Goal: Information Seeking & Learning: Learn about a topic

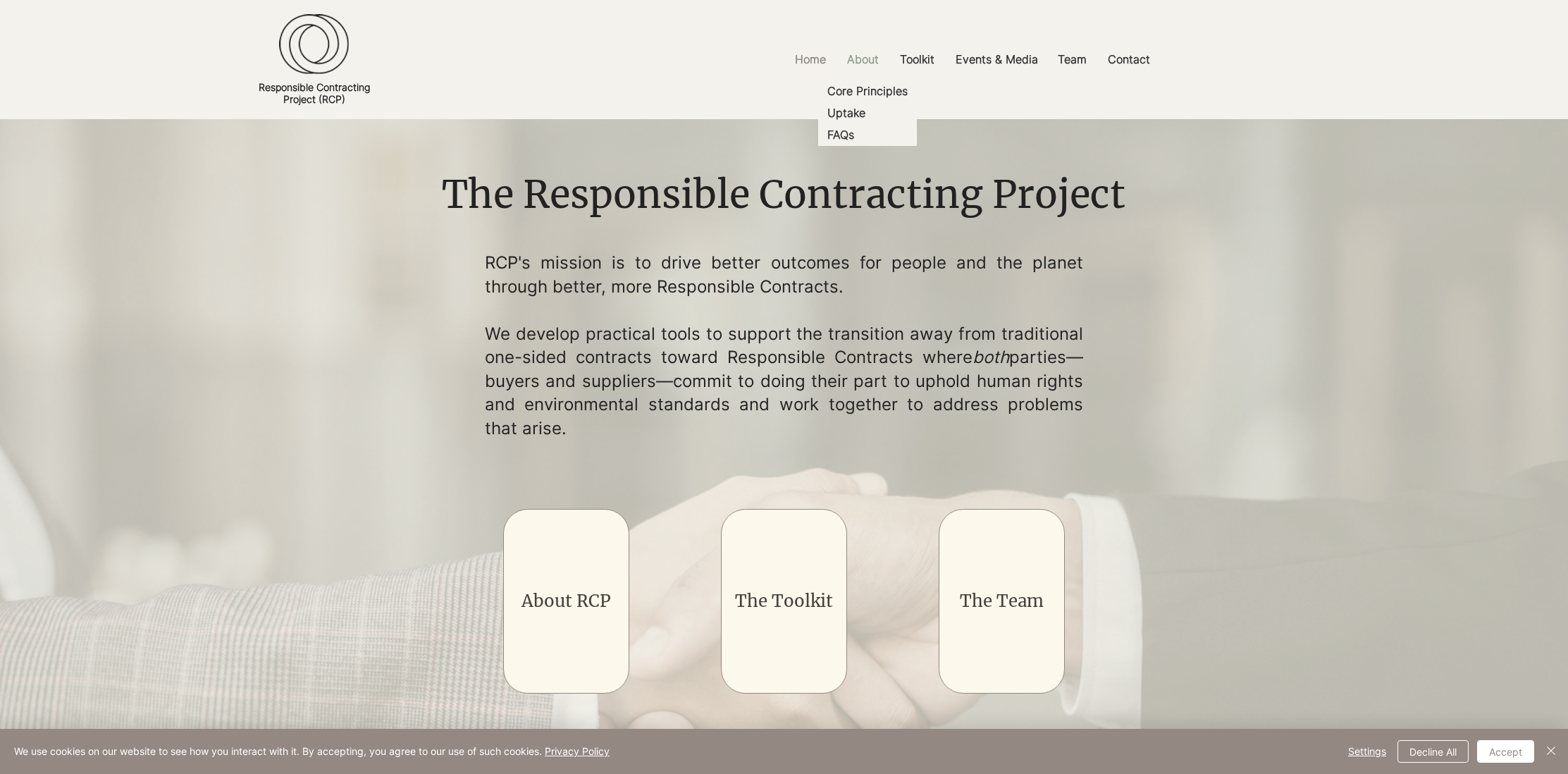
drag, startPoint x: 854, startPoint y: 59, endPoint x: 853, endPoint y: 67, distance: 8.1
click at [854, 59] on p "About" at bounding box center [863, 59] width 46 height 31
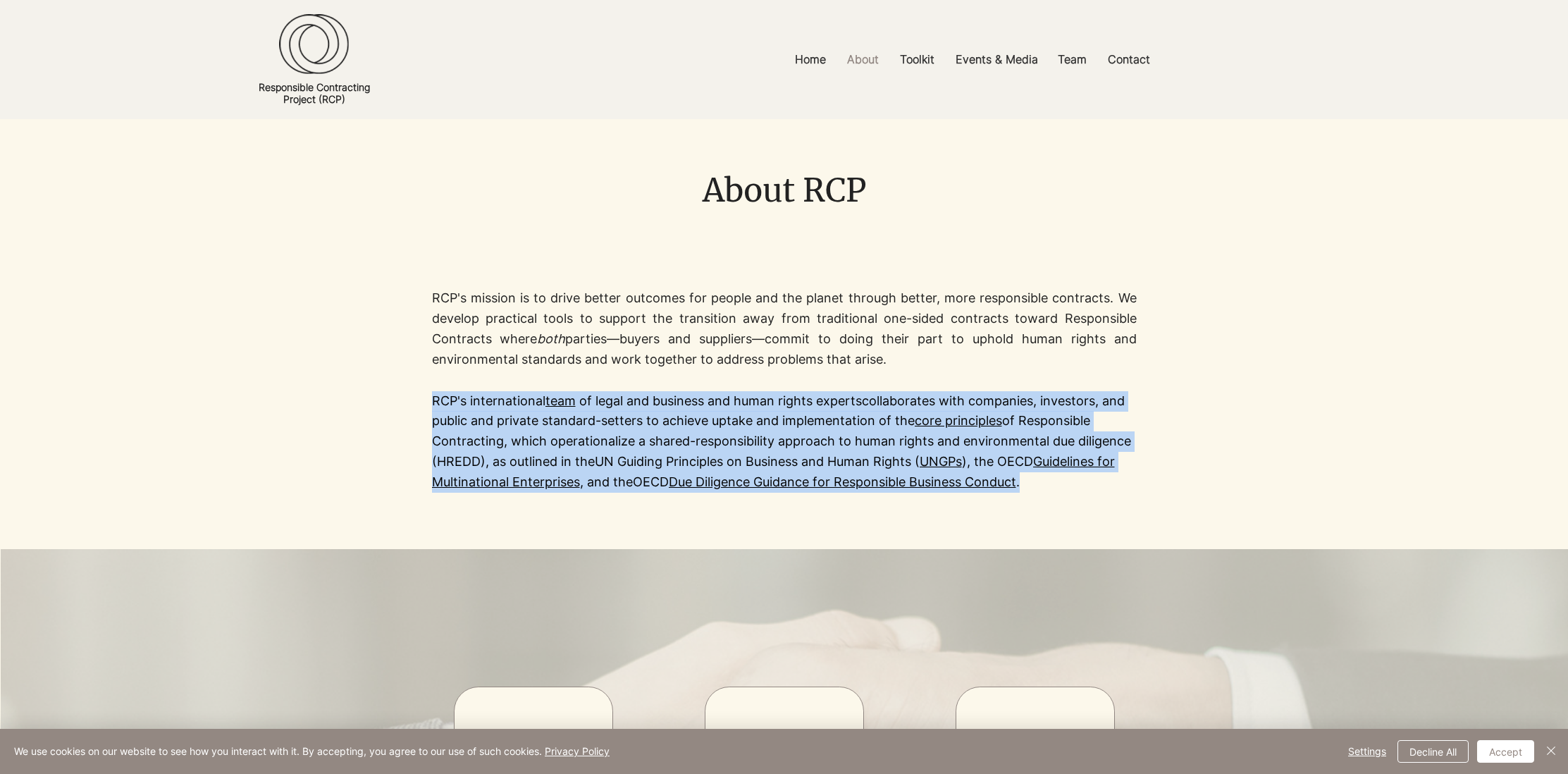
drag, startPoint x: 433, startPoint y: 399, endPoint x: 785, endPoint y: 411, distance: 352.2
click at [1048, 480] on p "RCP's international team of legal and business and human rights experts collabo…" at bounding box center [784, 442] width 704 height 101
copy p "RCP's international team of legal and business and human rights experts collabo…"
click at [923, 62] on p "Toolkit" at bounding box center [917, 59] width 49 height 31
